Goal: Information Seeking & Learning: Find specific fact

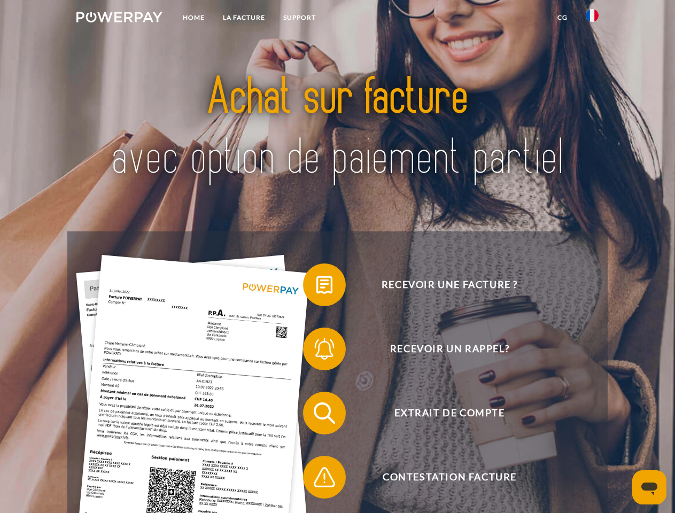
click at [119, 19] on img at bounding box center [119, 17] width 86 height 11
click at [592, 19] on img at bounding box center [592, 15] width 13 height 13
click at [562, 18] on link "CG" at bounding box center [563, 17] width 28 height 19
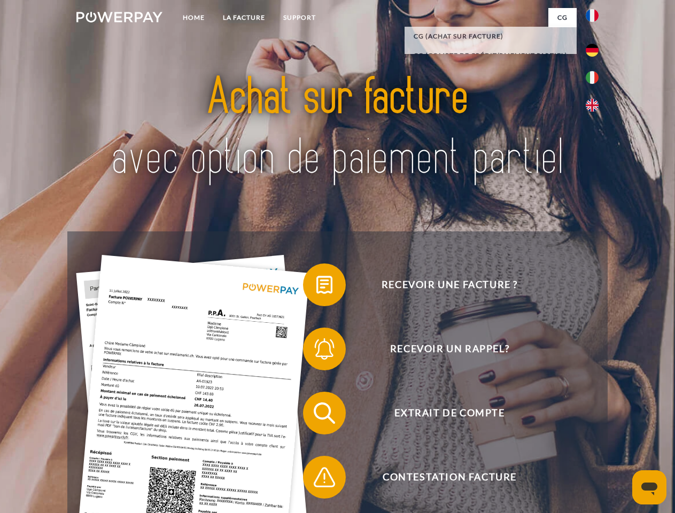
click at [317, 287] on span at bounding box center [308, 284] width 53 height 53
click at [317, 351] on span at bounding box center [308, 348] width 53 height 53
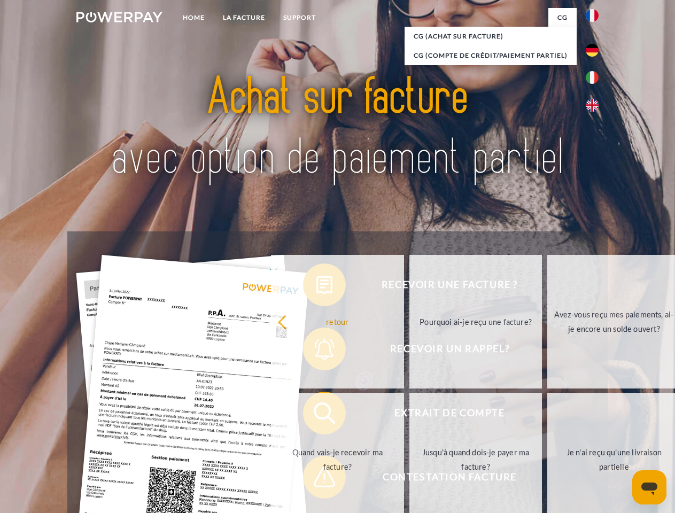
click at [410, 415] on link "Jusqu'à quand dois-je payer ma facture?" at bounding box center [476, 460] width 133 height 134
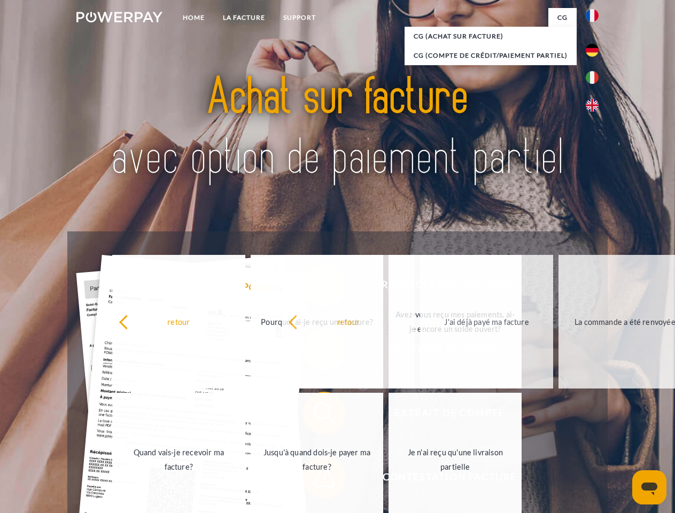
click at [317, 480] on span at bounding box center [308, 477] width 53 height 53
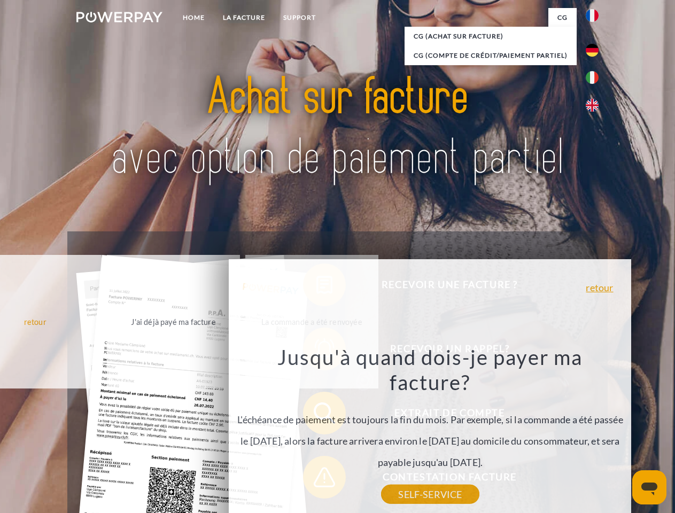
click at [650, 488] on icon "Ouvrir la fenêtre de messagerie" at bounding box center [650, 489] width 16 height 13
